Goal: Task Accomplishment & Management: Manage account settings

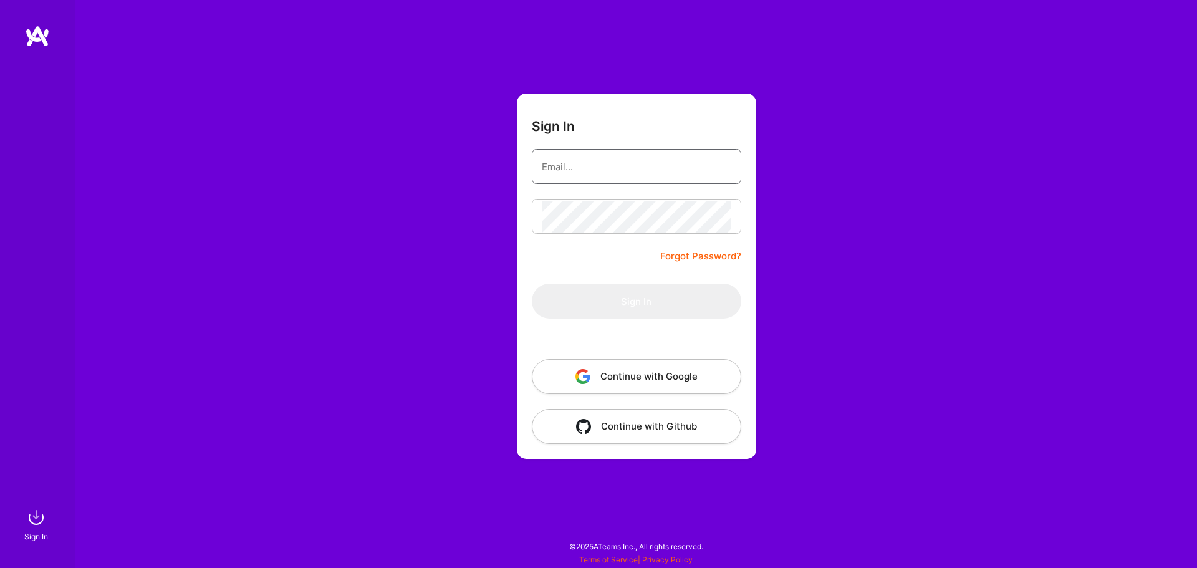
click at [565, 162] on input "email" at bounding box center [637, 167] width 190 height 32
type input "[PERSON_NAME][EMAIL_ADDRESS][DOMAIN_NAME]"
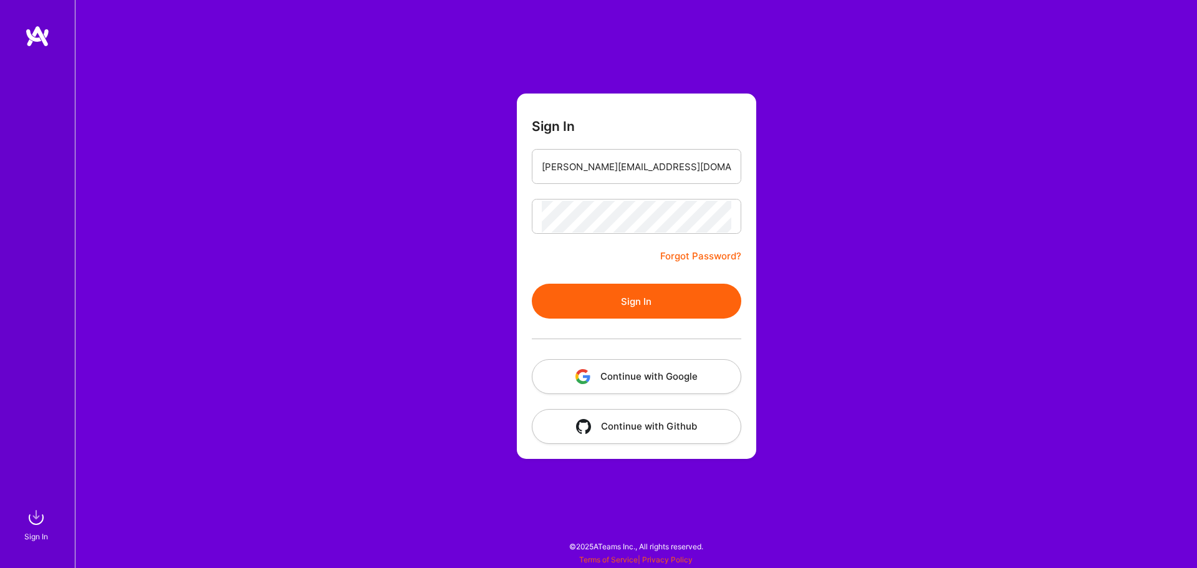
click at [621, 305] on button "Sign In" at bounding box center [637, 301] width 210 height 35
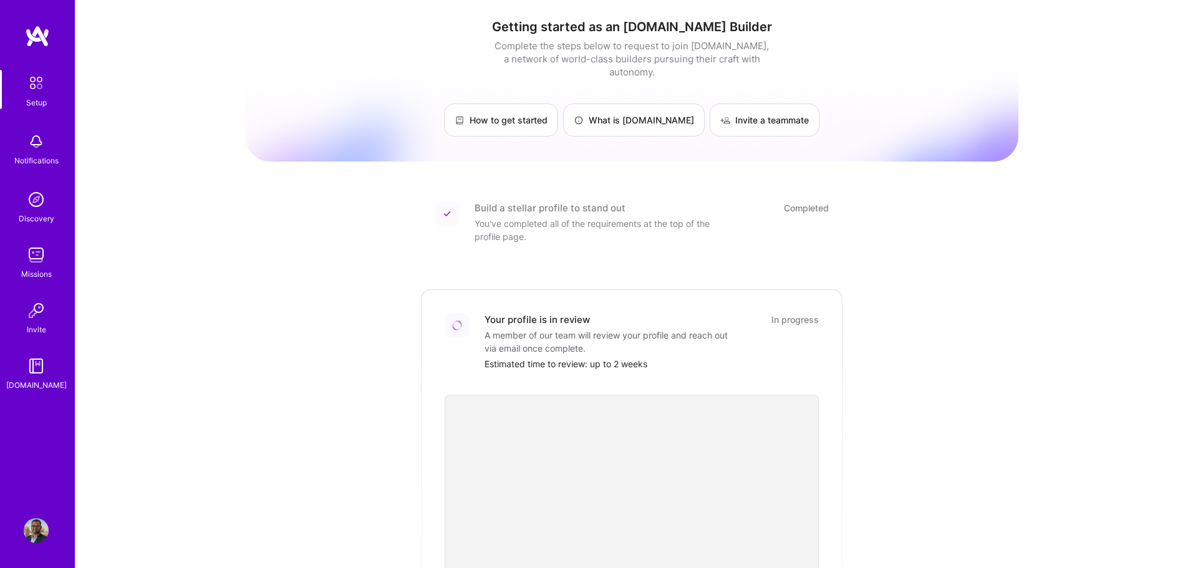
click at [31, 532] on img at bounding box center [36, 530] width 25 height 25
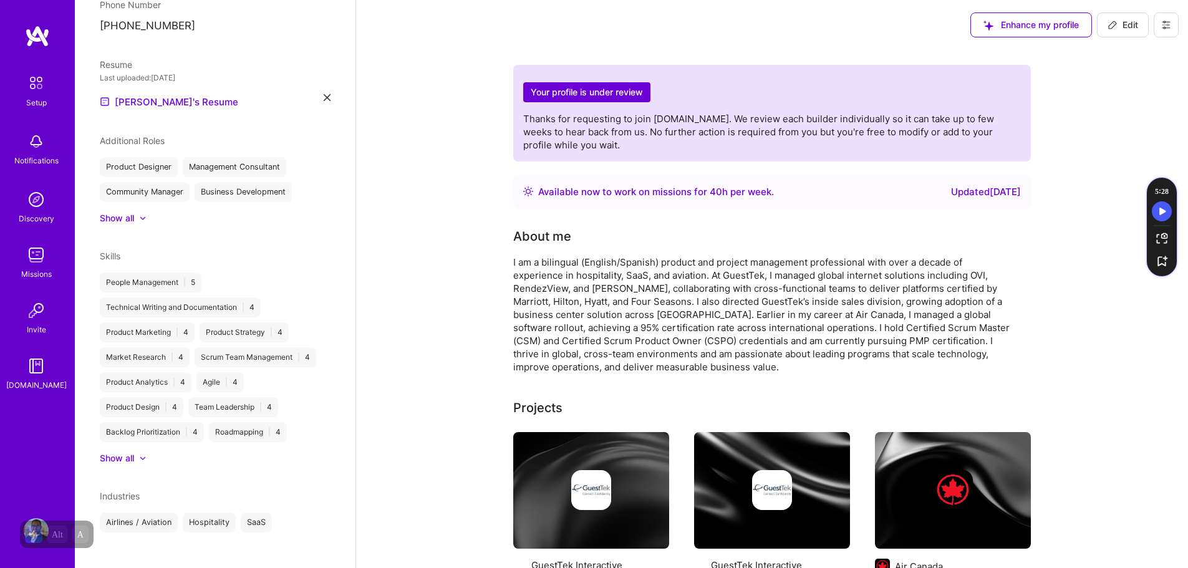
click at [1166, 28] on icon at bounding box center [1165, 24] width 7 height 7
click at [1115, 117] on button "Log Out" at bounding box center [1132, 117] width 94 height 32
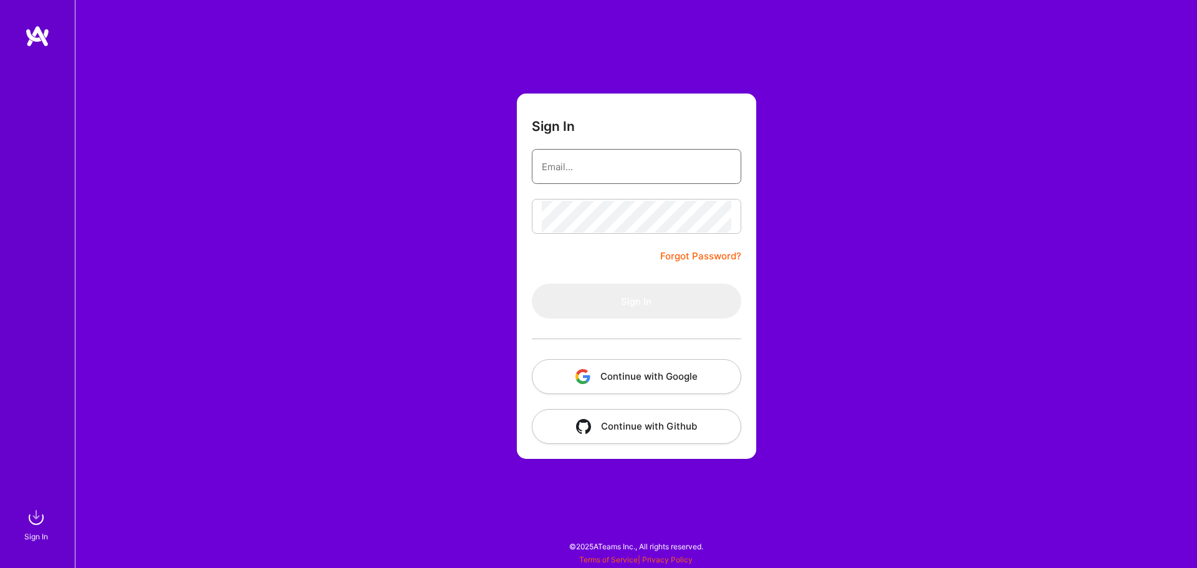
type input "[PERSON_NAME][EMAIL_ADDRESS][DOMAIN_NAME]"
click at [930, 241] on div "Sign In [PERSON_NAME][EMAIL_ADDRESS][DOMAIN_NAME] Forgot Password? Sign In Cont…" at bounding box center [636, 284] width 1122 height 568
